Goal: Information Seeking & Learning: Learn about a topic

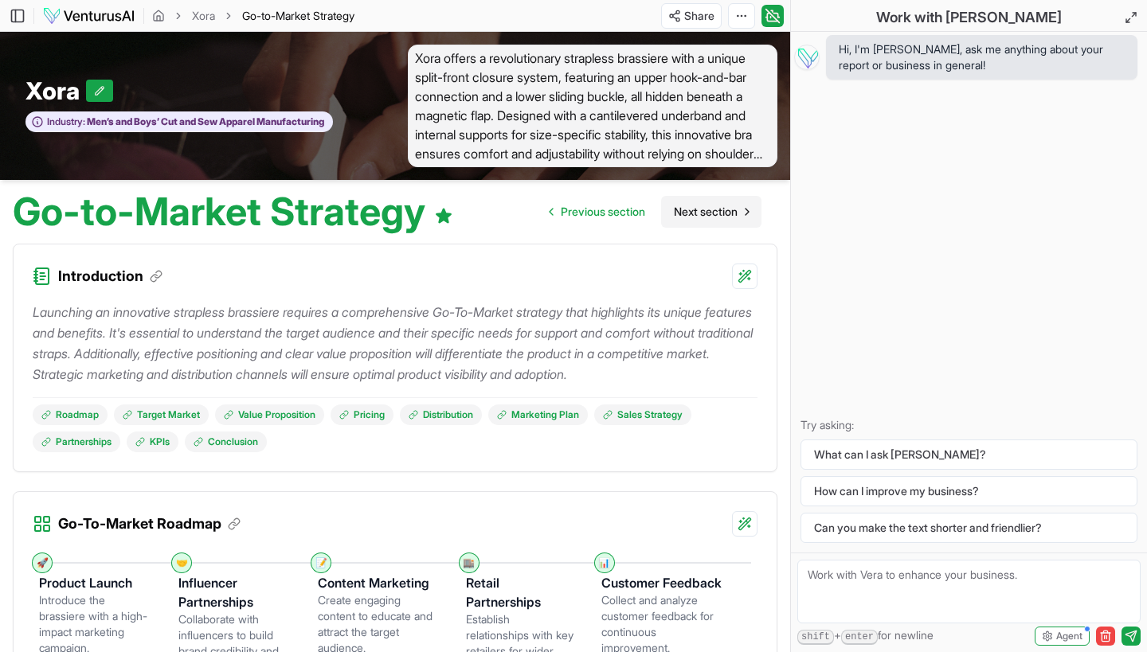
click at [706, 216] on span "Next section" at bounding box center [706, 212] width 64 height 16
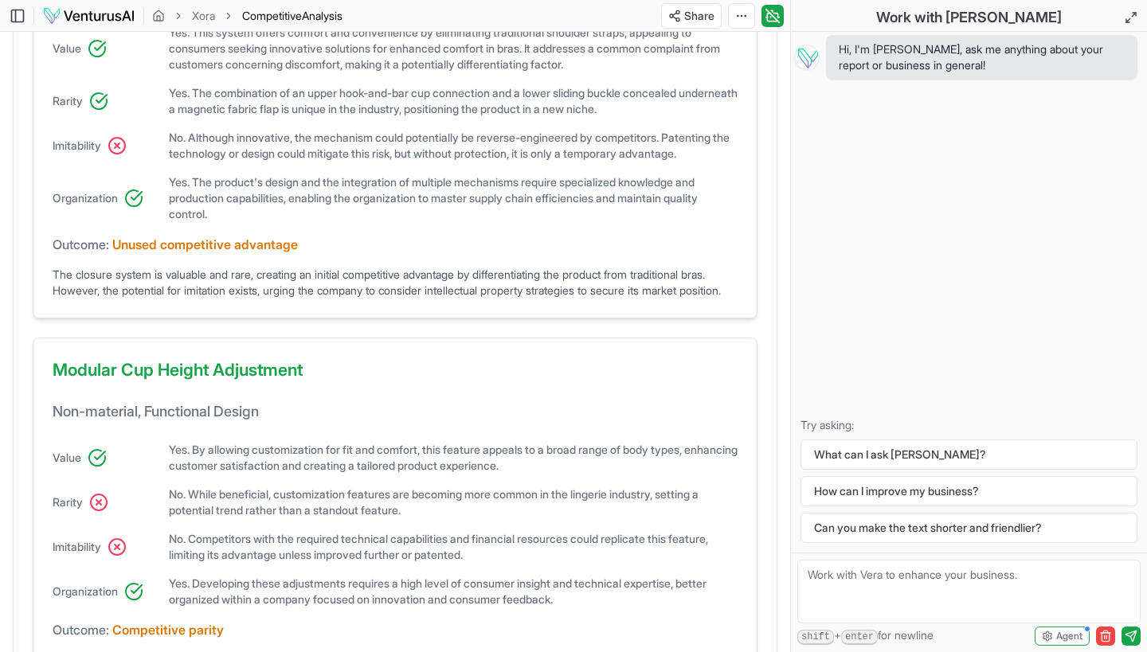
scroll to position [1215, 0]
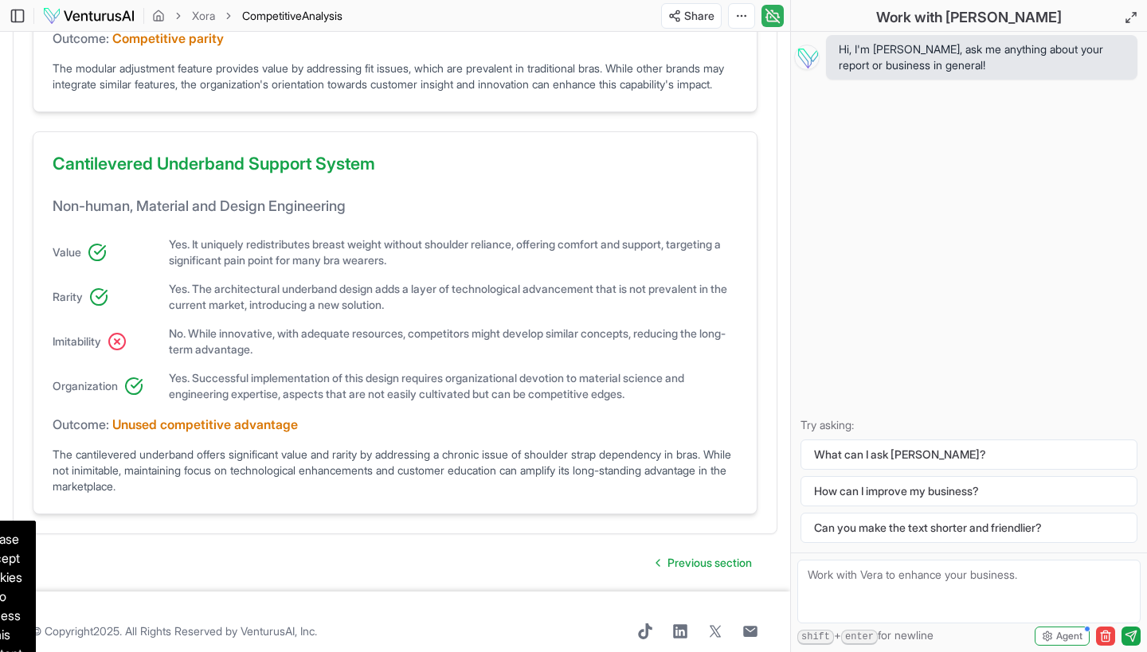
click at [773, 17] on icon at bounding box center [773, 16] width 14 height 14
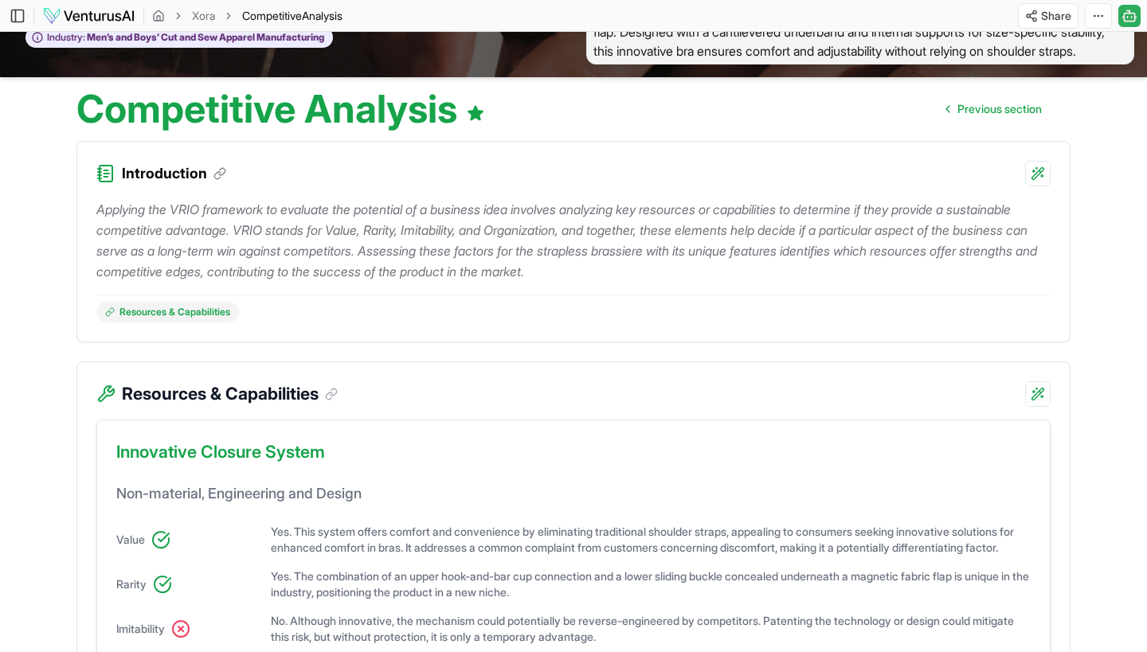
scroll to position [0, 0]
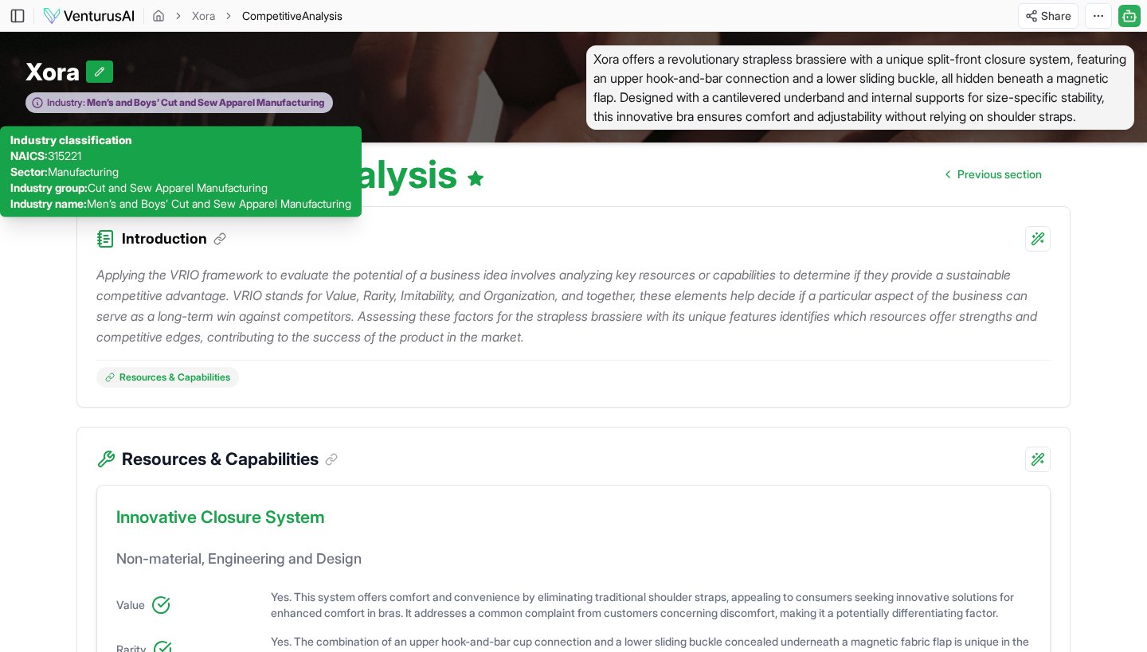
click at [321, 109] on span "Men’s and Boys’ Cut and Sew Apparel Manufacturing" at bounding box center [204, 102] width 239 height 13
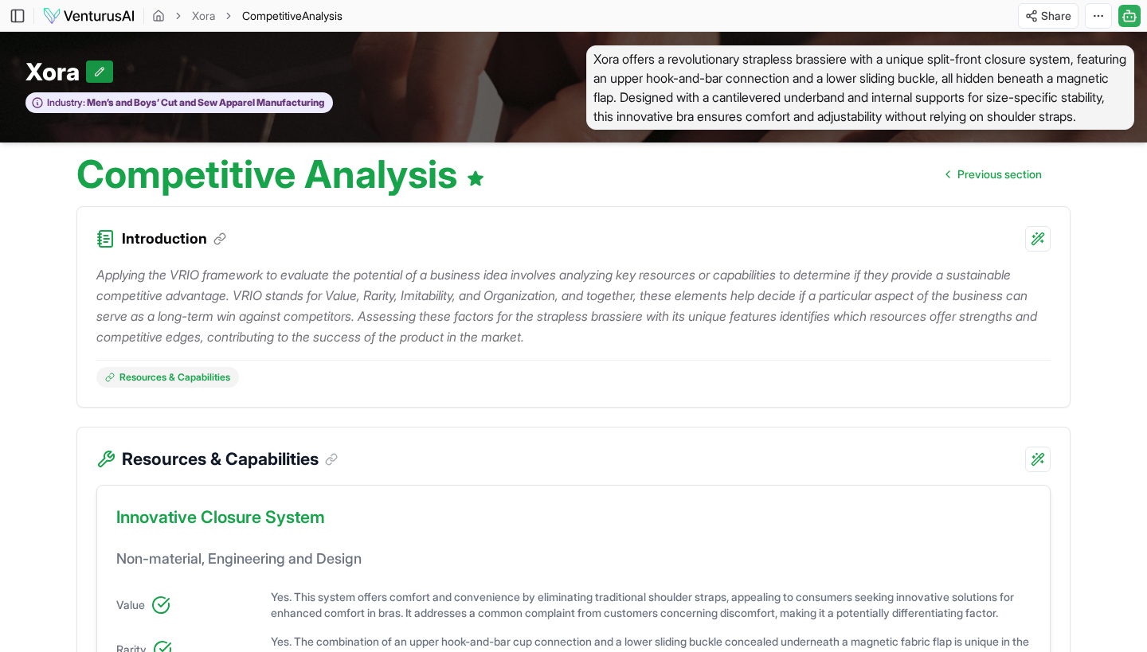
click at [103, 77] on icon at bounding box center [99, 71] width 11 height 11
click at [420, 130] on div "Xora Xora Industry: Men’s and Boys’ Cut and Sew Apparel Manufacturing" at bounding box center [286, 87] width 573 height 85
click at [157, 22] on icon "breadcrumb" at bounding box center [158, 16] width 13 height 13
